Goal: Check status: Check status

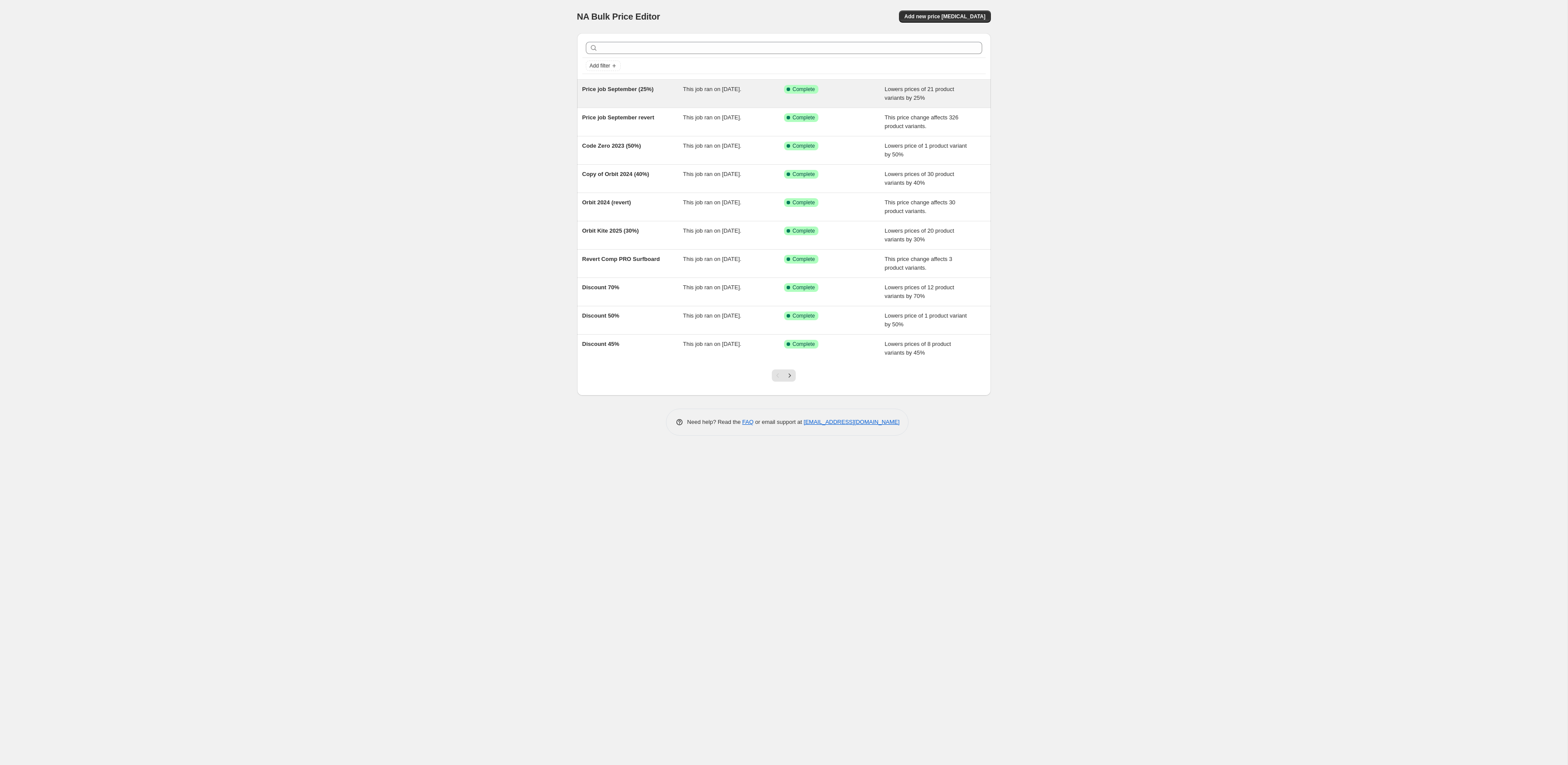
click at [620, 105] on div "Price job September (25%) This job ran on [DATE]. Success Complete Complete Low…" at bounding box center [784, 94] width 414 height 28
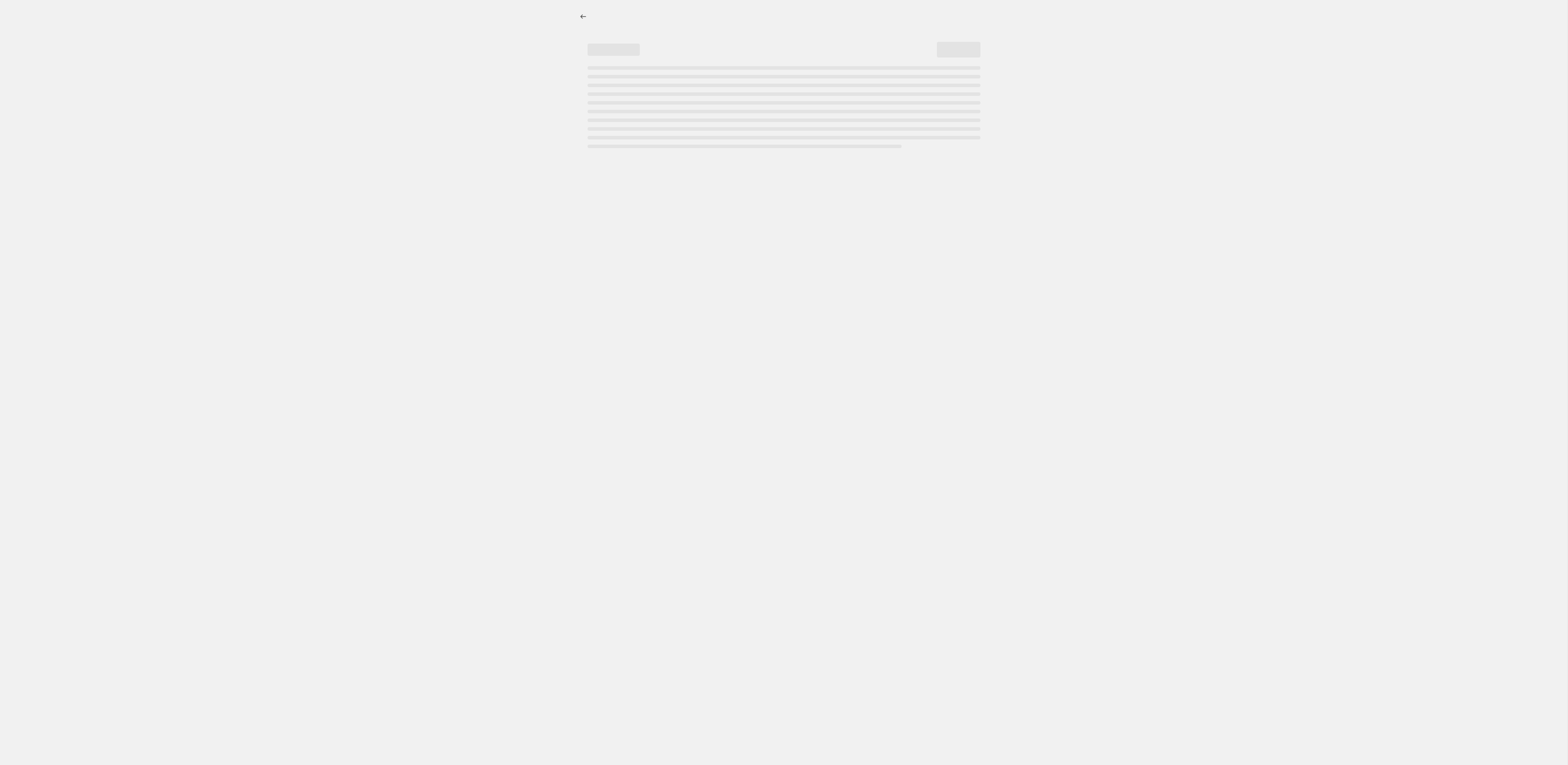
select select "percentage"
select select "tag"
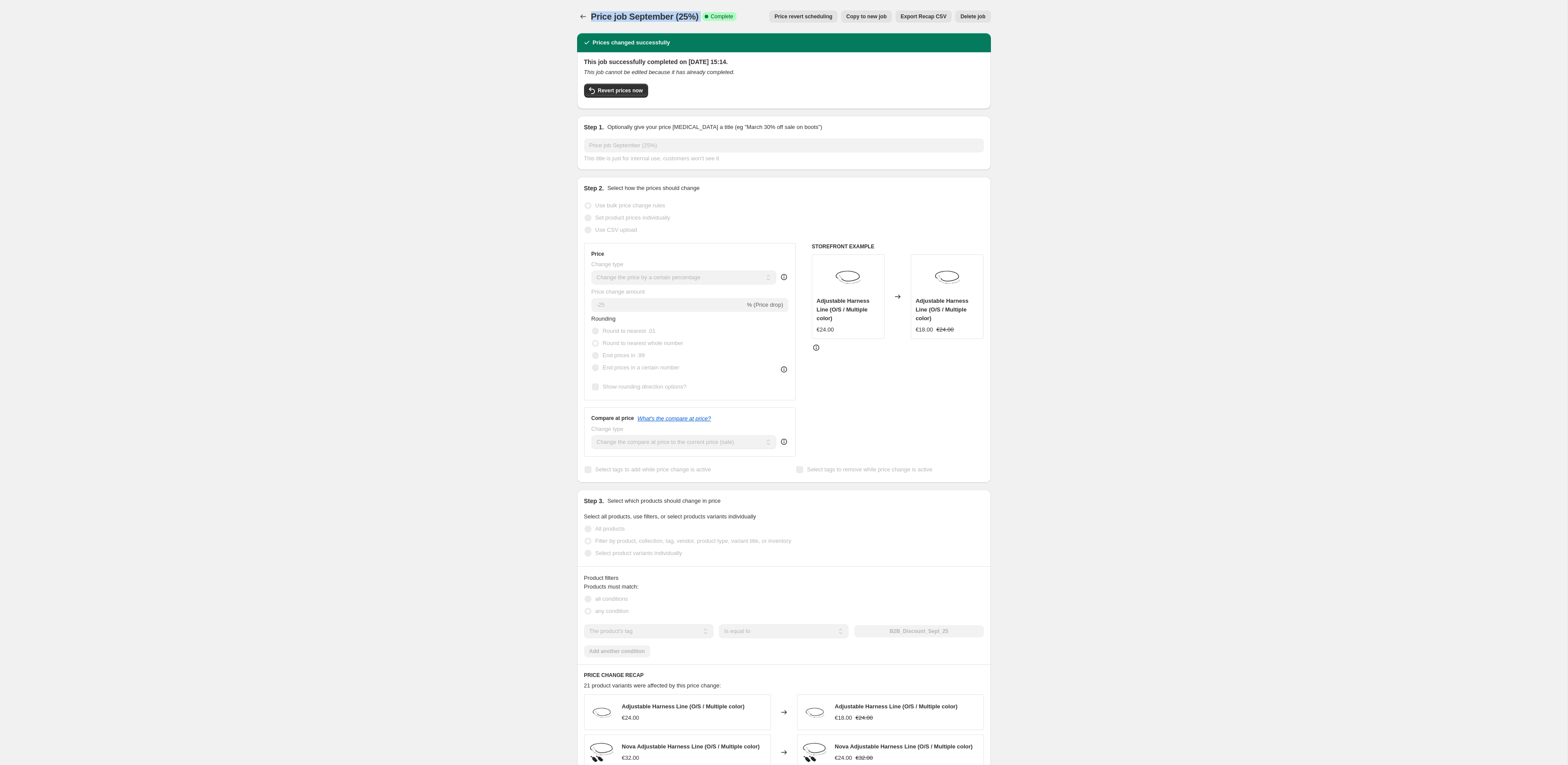
copy div "Price job September (25%) Success Complete"
drag, startPoint x: 591, startPoint y: 16, endPoint x: 702, endPoint y: 13, distance: 111.0
click at [702, 13] on div "Price job September (25%) Success Complete Complete" at bounding box center [664, 16] width 146 height 12
